Goal: Check status: Check status

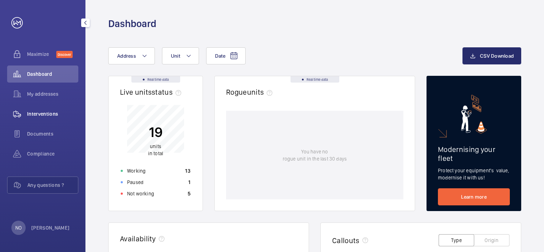
click at [36, 118] on div "Interventions" at bounding box center [42, 113] width 71 height 17
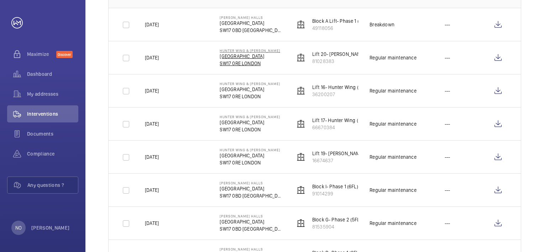
scroll to position [36, 0]
